Goal: Task Accomplishment & Management: Manage account settings

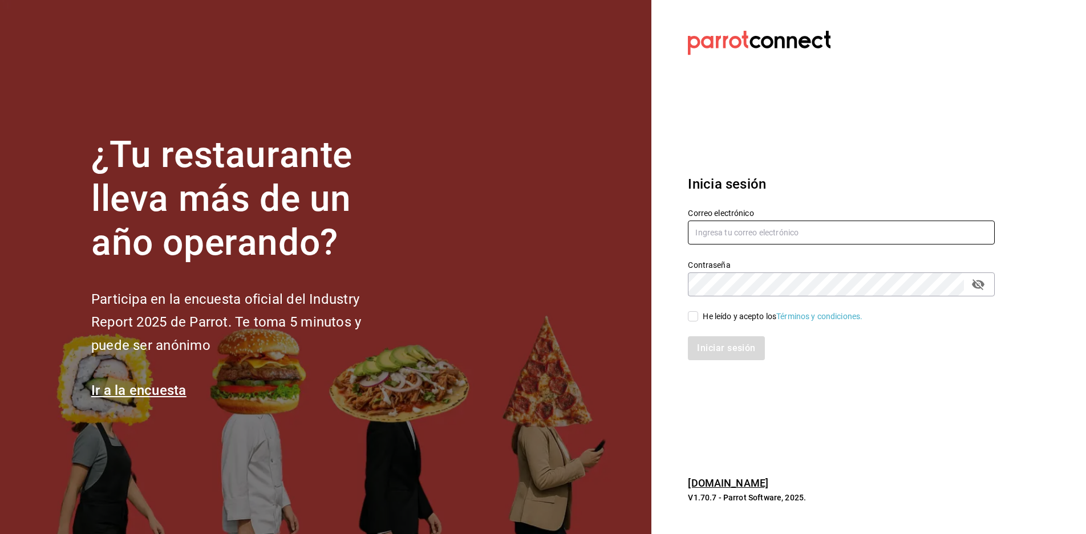
type input "[EMAIL_ADDRESS][DOMAIN_NAME]"
click at [696, 323] on div "Iniciar sesión" at bounding box center [834, 342] width 321 height 38
click at [696, 319] on input "He leído y acepto los Términos y condiciones." at bounding box center [693, 316] width 10 height 10
checkbox input "true"
click at [726, 348] on button "Iniciar sesión" at bounding box center [727, 349] width 78 height 24
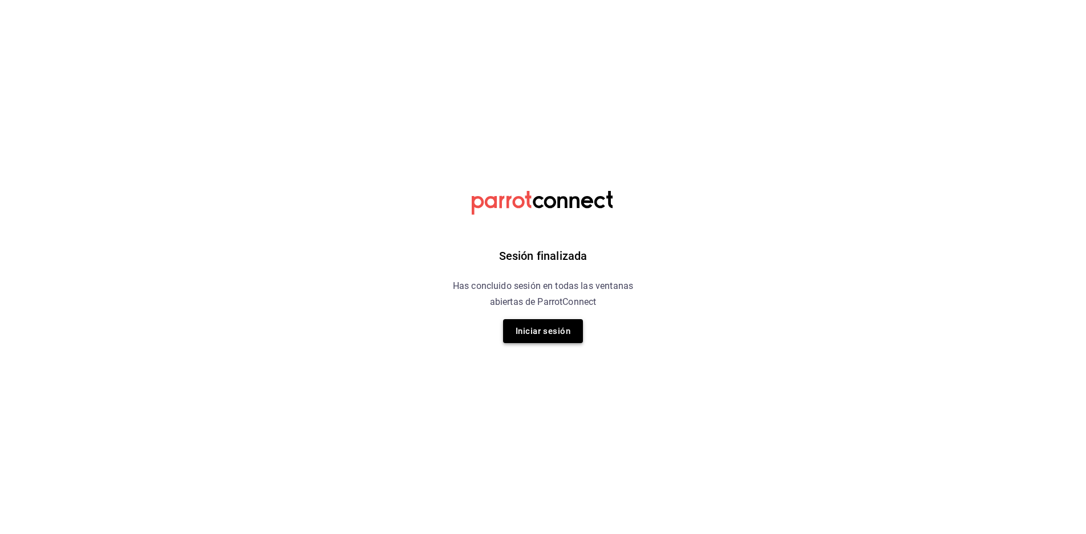
click at [549, 322] on button "Iniciar sesión" at bounding box center [543, 331] width 80 height 24
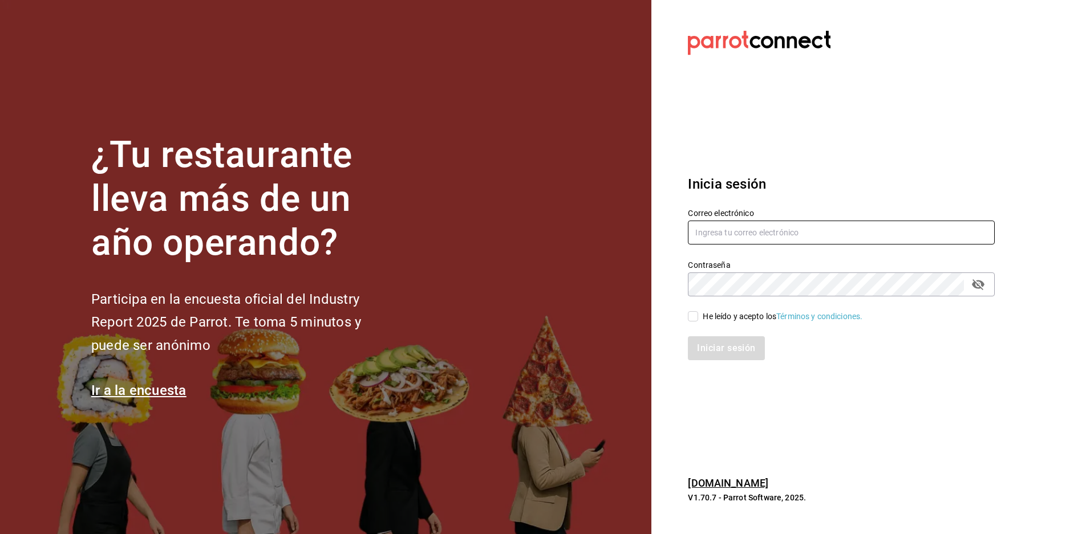
click at [809, 232] on input "text" at bounding box center [841, 233] width 307 height 24
type input "[EMAIL_ADDRESS][DOMAIN_NAME]"
click at [695, 321] on input "He leído y acepto los Términos y condiciones." at bounding box center [693, 316] width 10 height 10
checkbox input "true"
click at [732, 354] on button "Iniciar sesión" at bounding box center [727, 349] width 78 height 24
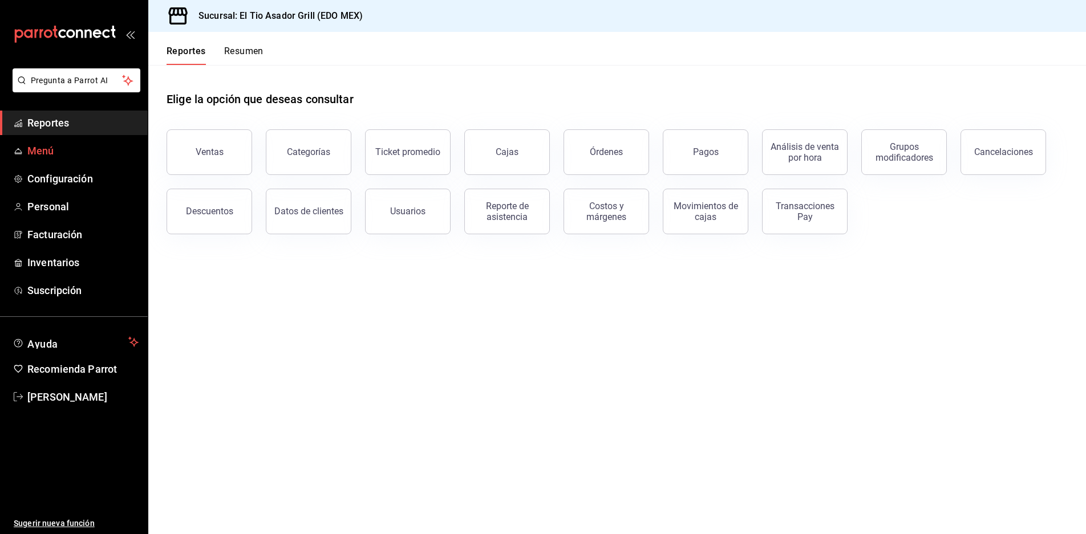
click at [75, 155] on span "Menú" at bounding box center [82, 150] width 111 height 15
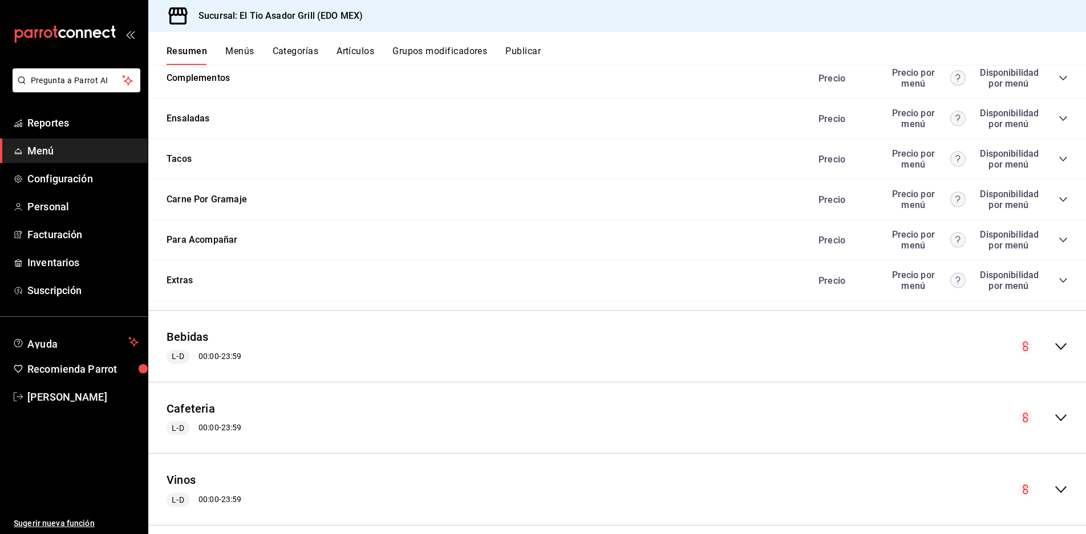
scroll to position [2209, 0]
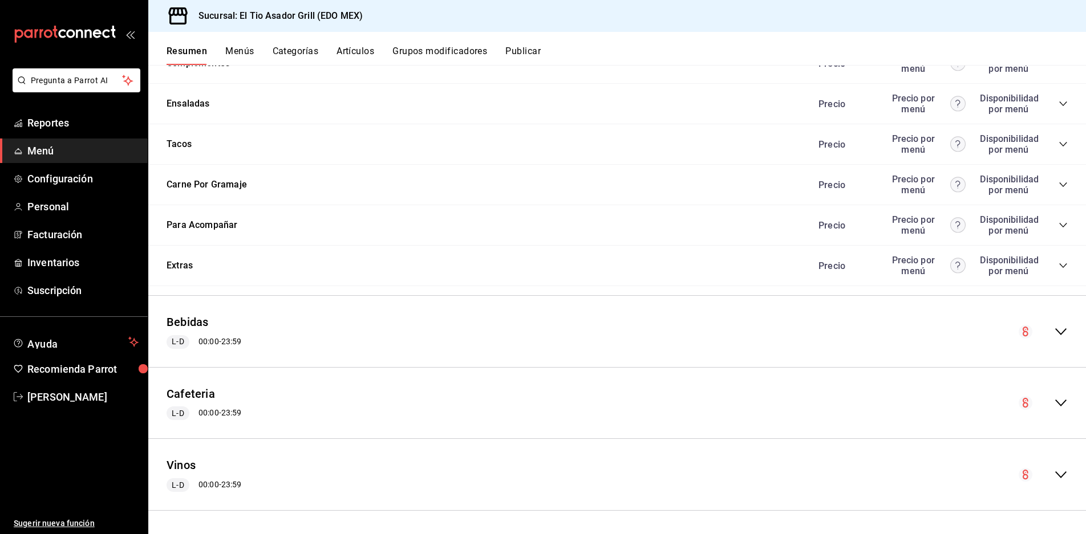
click at [1054, 403] on icon "collapse-menu-row" at bounding box center [1061, 403] width 14 height 14
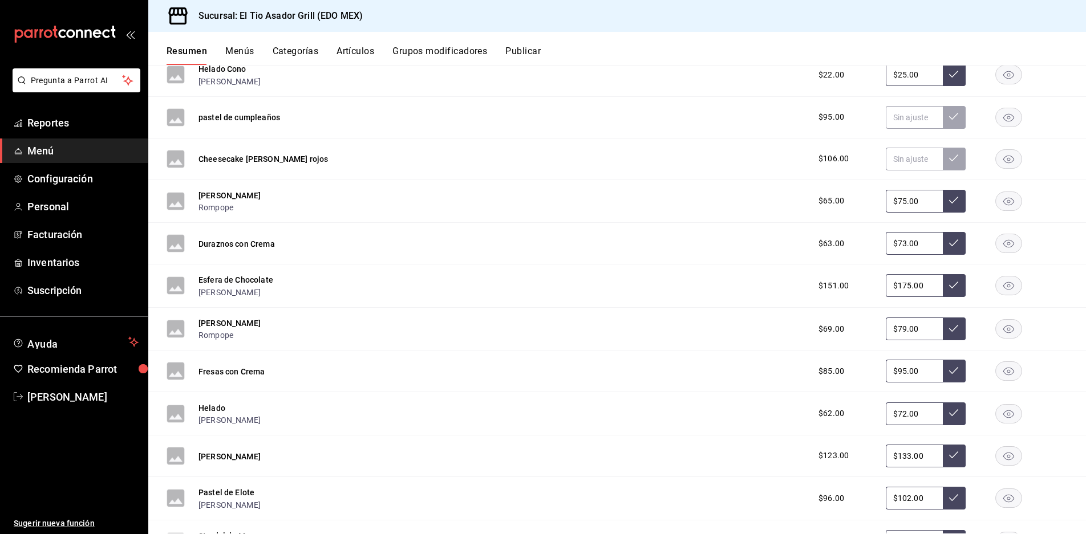
scroll to position [3236, 0]
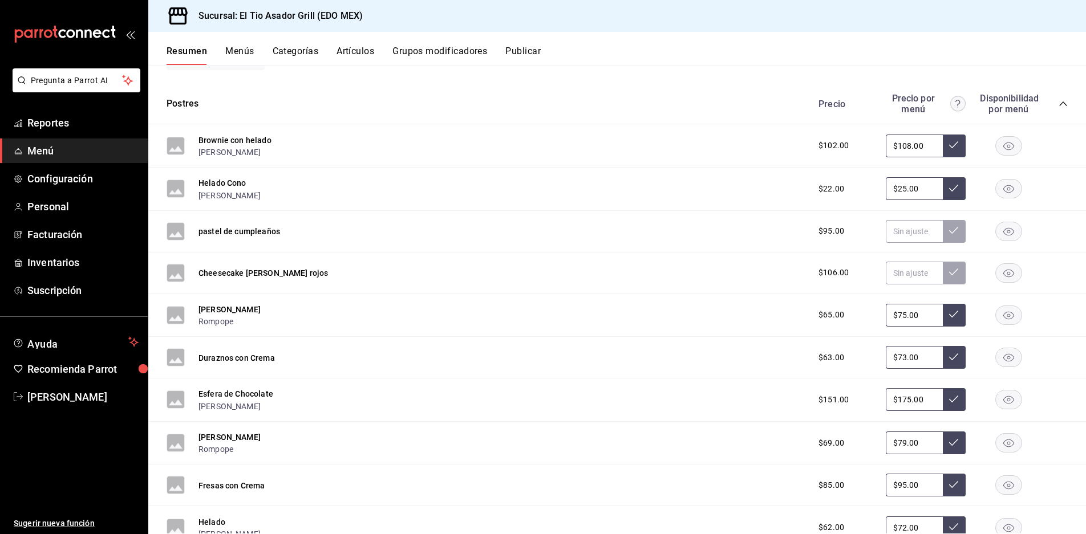
click at [1002, 143] on rect "button" at bounding box center [1009, 145] width 26 height 19
click at [40, 408] on link "Paola Palma" at bounding box center [74, 397] width 148 height 25
